Goal: Task Accomplishment & Management: Manage account settings

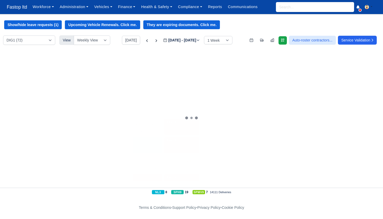
scroll to position [0, 12]
click at [14, 8] on span "Fastop ltd" at bounding box center [17, 7] width 26 height 10
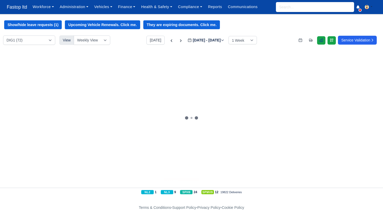
click at [321, 41] on link at bounding box center [321, 40] width 8 height 8
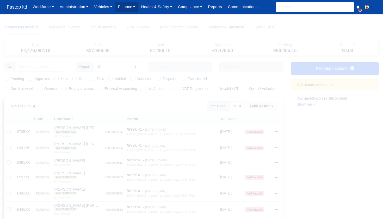
select select "25"
click at [10, 89] on label "Due this week" at bounding box center [21, 89] width 23 height 6
click at [6, 89] on input "Due this week" at bounding box center [6, 88] width 4 height 4
checkbox input "true"
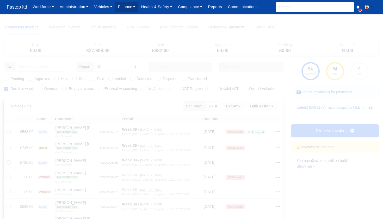
click at [10, 79] on label "Pending" at bounding box center [17, 79] width 14 height 6
click at [7, 79] on input "Pending" at bounding box center [6, 78] width 4 height 4
checkbox input "true"
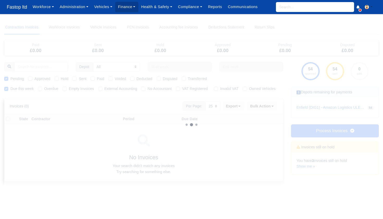
click at [34, 79] on label "Approved" at bounding box center [42, 79] width 16 height 6
click at [30, 79] on input "Approved" at bounding box center [30, 78] width 4 height 4
checkbox input "true"
click at [79, 78] on label "Sent" at bounding box center [83, 79] width 8 height 6
click at [77, 78] on input "Sent" at bounding box center [74, 78] width 4 height 4
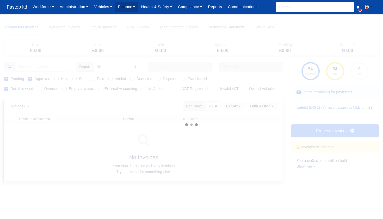
checkbox input "true"
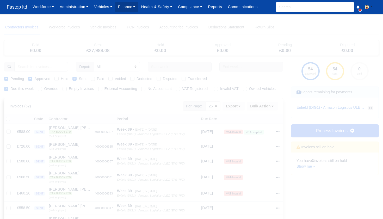
click at [104, 89] on label "External Accounting" at bounding box center [120, 89] width 33 height 6
click at [102, 89] on input "External Accounting" at bounding box center [100, 88] width 4 height 4
checkbox input "true"
click at [263, 109] on button "Bulk Action" at bounding box center [262, 106] width 31 height 9
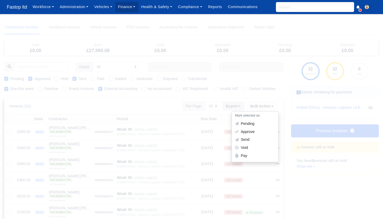
click at [238, 108] on button "Export" at bounding box center [233, 106] width 22 height 9
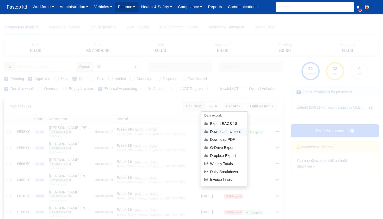
click at [226, 136] on div "Download Invoices" at bounding box center [224, 132] width 46 height 8
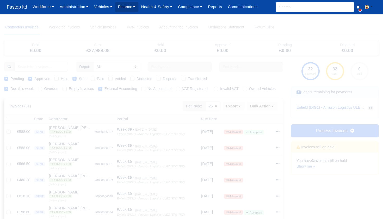
click at [104, 88] on label "External Accounting" at bounding box center [120, 89] width 33 height 6
click at [102, 88] on input "External Accounting" at bounding box center [100, 88] width 4 height 4
checkbox input "false"
click at [297, 132] on link "Process Invoices" at bounding box center [335, 130] width 88 height 13
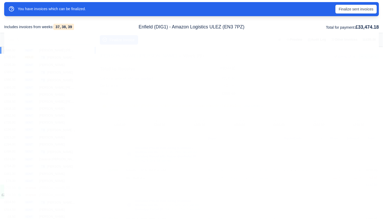
scroll to position [86, 0]
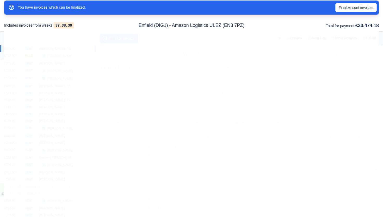
click at [71, 55] on div "TB Adnan Adnan" at bounding box center [57, 55] width 36 height 5
click at [116, 37] on button "Finalize Invoice" at bounding box center [119, 38] width 38 height 9
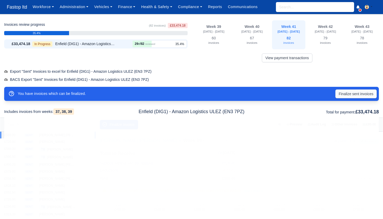
click at [344, 96] on button "Finalize sent invoices" at bounding box center [355, 93] width 41 height 9
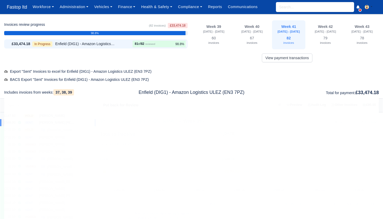
click at [68, 116] on div "Heera Singh" at bounding box center [57, 116] width 36 height 4
click at [120, 106] on button "Finalize Invoice" at bounding box center [119, 105] width 38 height 9
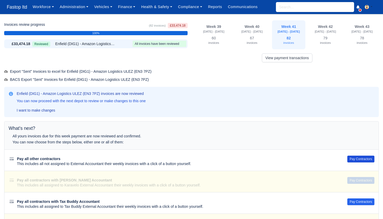
click at [363, 159] on button "Pay Contractors" at bounding box center [360, 158] width 27 height 7
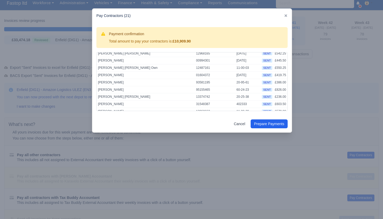
scroll to position [97, 0]
click at [264, 124] on button "Prepare Payments" at bounding box center [269, 123] width 37 height 9
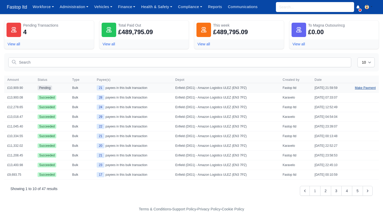
click at [358, 89] on link "Make Payment" at bounding box center [365, 87] width 27 height 9
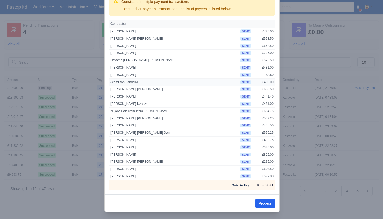
scroll to position [1, 0]
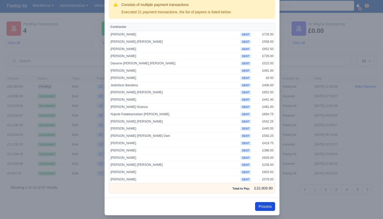
click at [264, 202] on button "Process" at bounding box center [265, 206] width 20 height 9
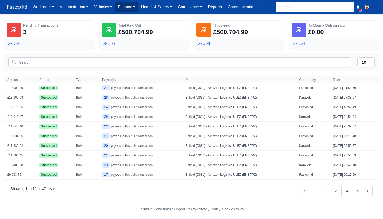
click at [131, 5] on link "Finance" at bounding box center [126, 7] width 23 height 10
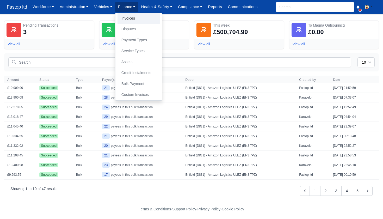
click at [136, 21] on link "Invoices" at bounding box center [138, 18] width 42 height 11
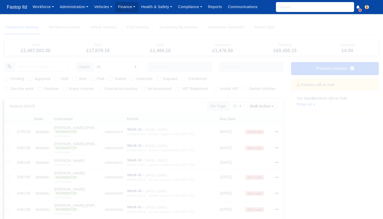
select select "25"
click at [84, 8] on link "Administration" at bounding box center [74, 7] width 34 height 10
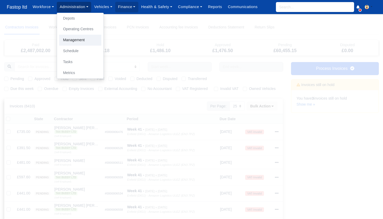
click at [81, 41] on link "Management" at bounding box center [80, 40] width 42 height 11
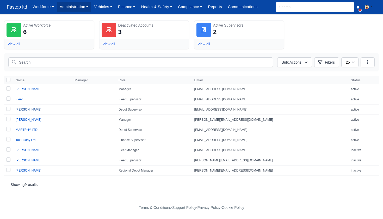
click at [37, 109] on link "Herivaldo Borja" at bounding box center [29, 110] width 26 height 4
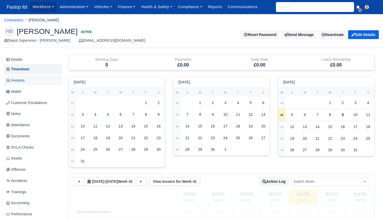
click at [26, 79] on link "Invoices" at bounding box center [33, 80] width 58 height 10
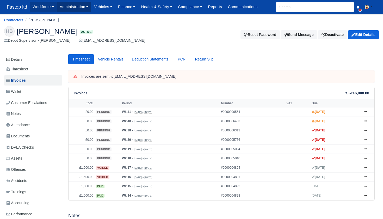
click at [70, 5] on link "Administration" at bounding box center [74, 7] width 34 height 10
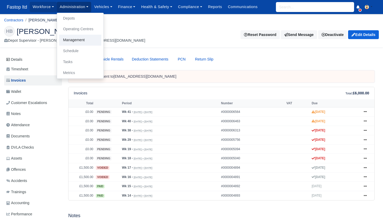
click at [76, 39] on link "Management" at bounding box center [80, 40] width 42 height 11
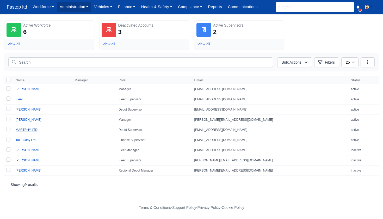
click at [29, 130] on link "MARTRHY LTD" at bounding box center [27, 130] width 22 height 4
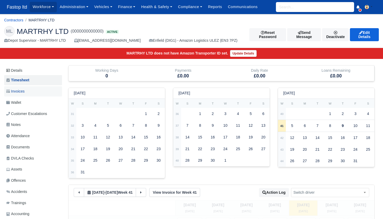
click at [24, 90] on span "Invoices" at bounding box center [15, 91] width 18 height 6
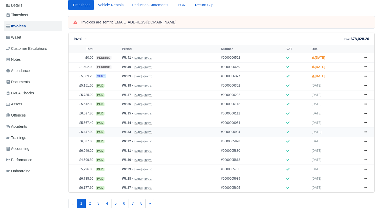
scroll to position [66, 0]
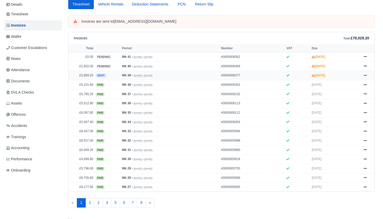
click at [366, 77] on icon at bounding box center [365, 75] width 3 height 3
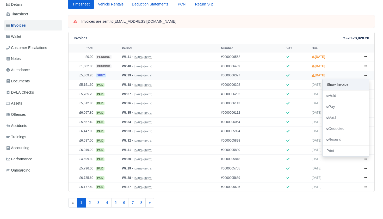
click at [350, 90] on link "Show Invoice" at bounding box center [345, 84] width 46 height 11
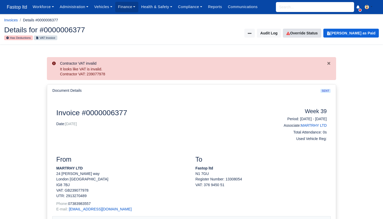
click at [307, 36] on link "Override Status" at bounding box center [302, 33] width 38 height 9
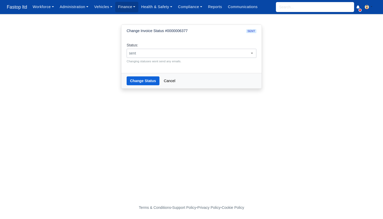
click at [213, 52] on span "sent" at bounding box center [191, 53] width 129 height 7
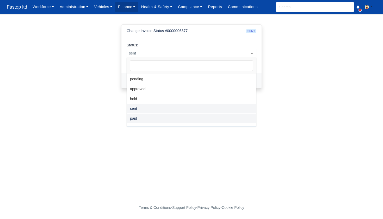
select select "paid"
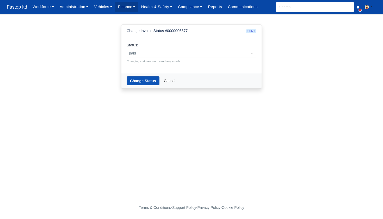
click at [142, 83] on button "Change Status" at bounding box center [143, 80] width 33 height 9
